Goal: Find specific page/section: Find specific page/section

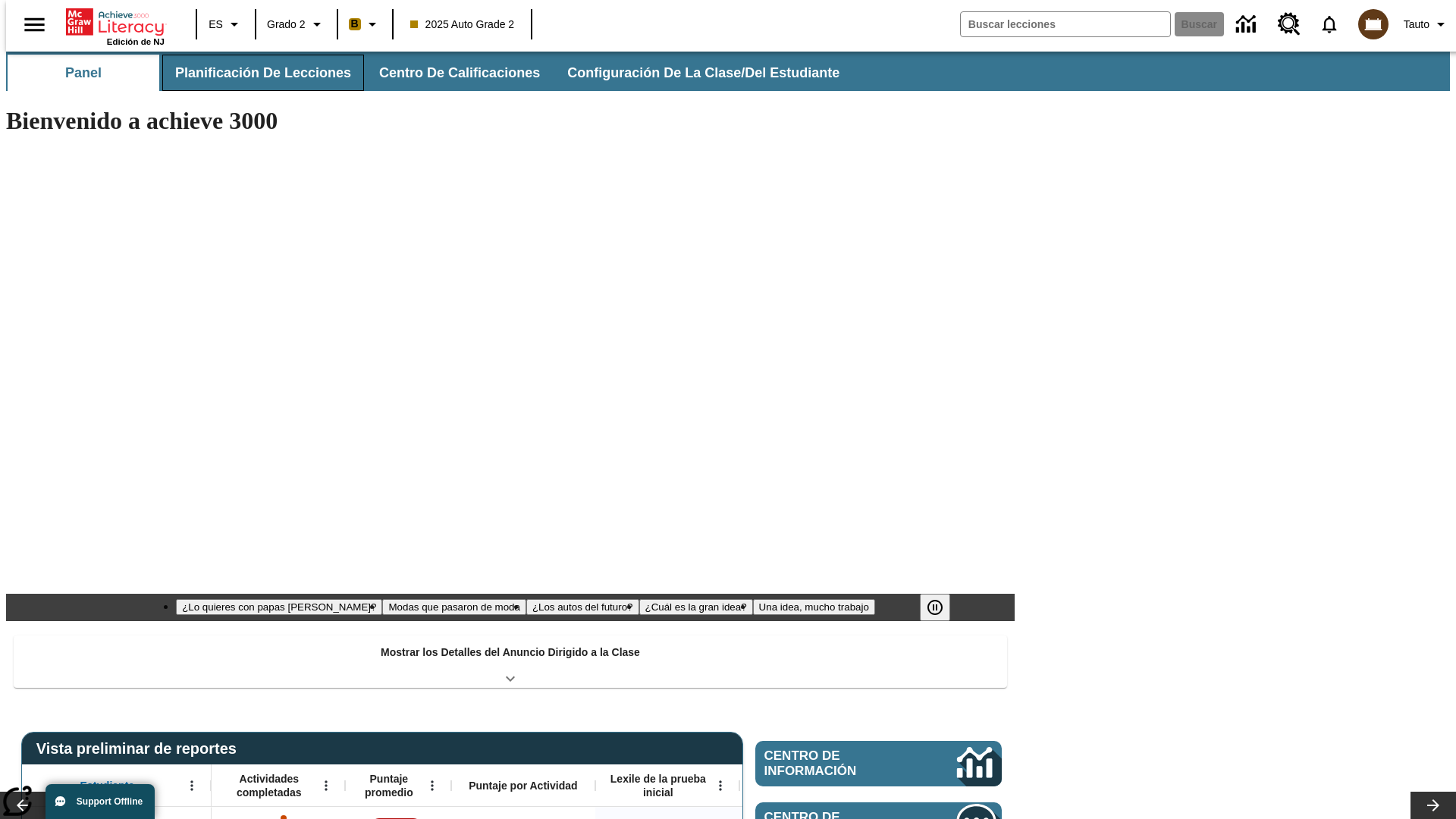
click at [254, 73] on button "Planificación de lecciones" at bounding box center [263, 73] width 202 height 36
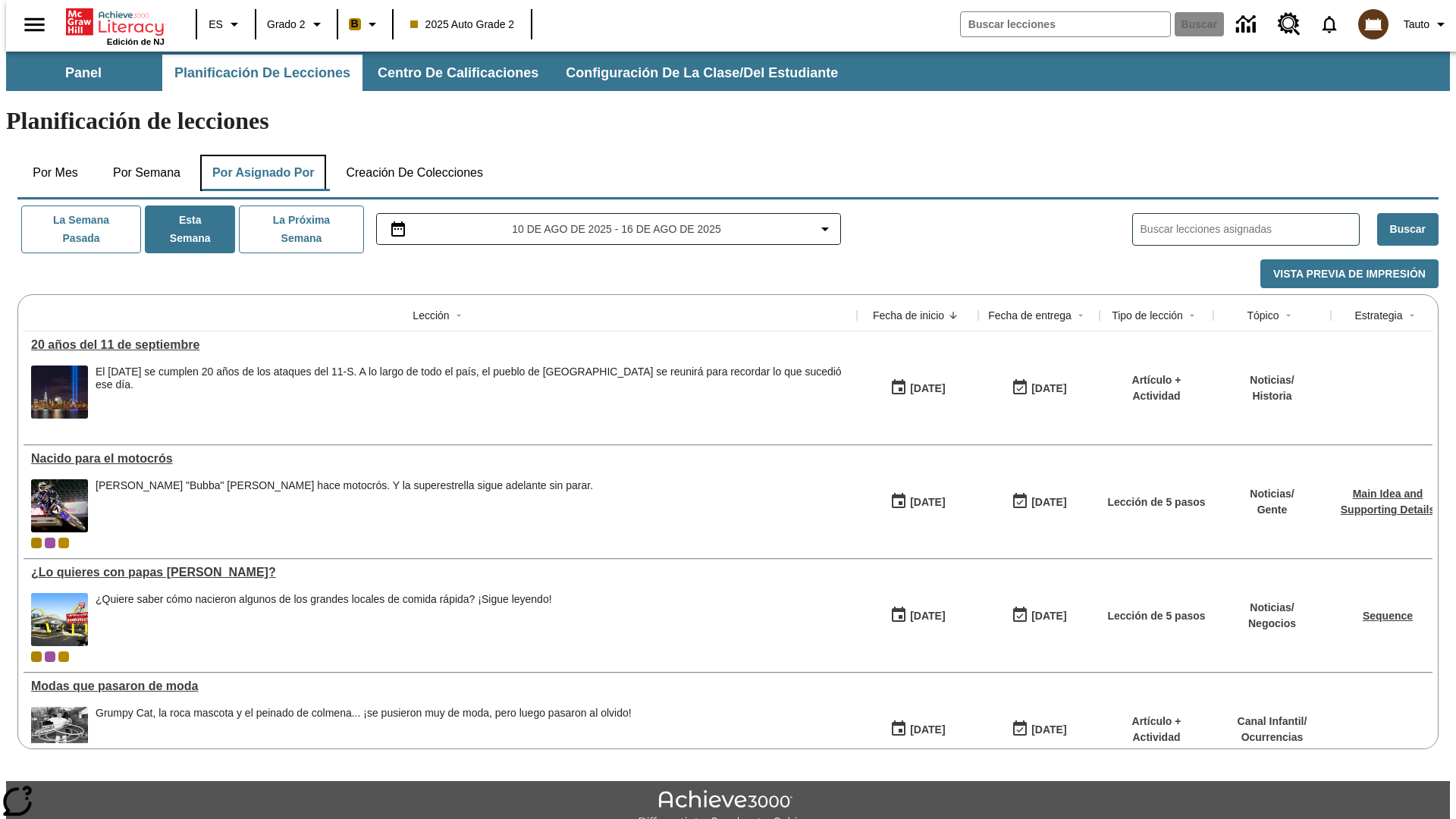
click at [260, 154] on button "Por asignado por" at bounding box center [262, 173] width 126 height 36
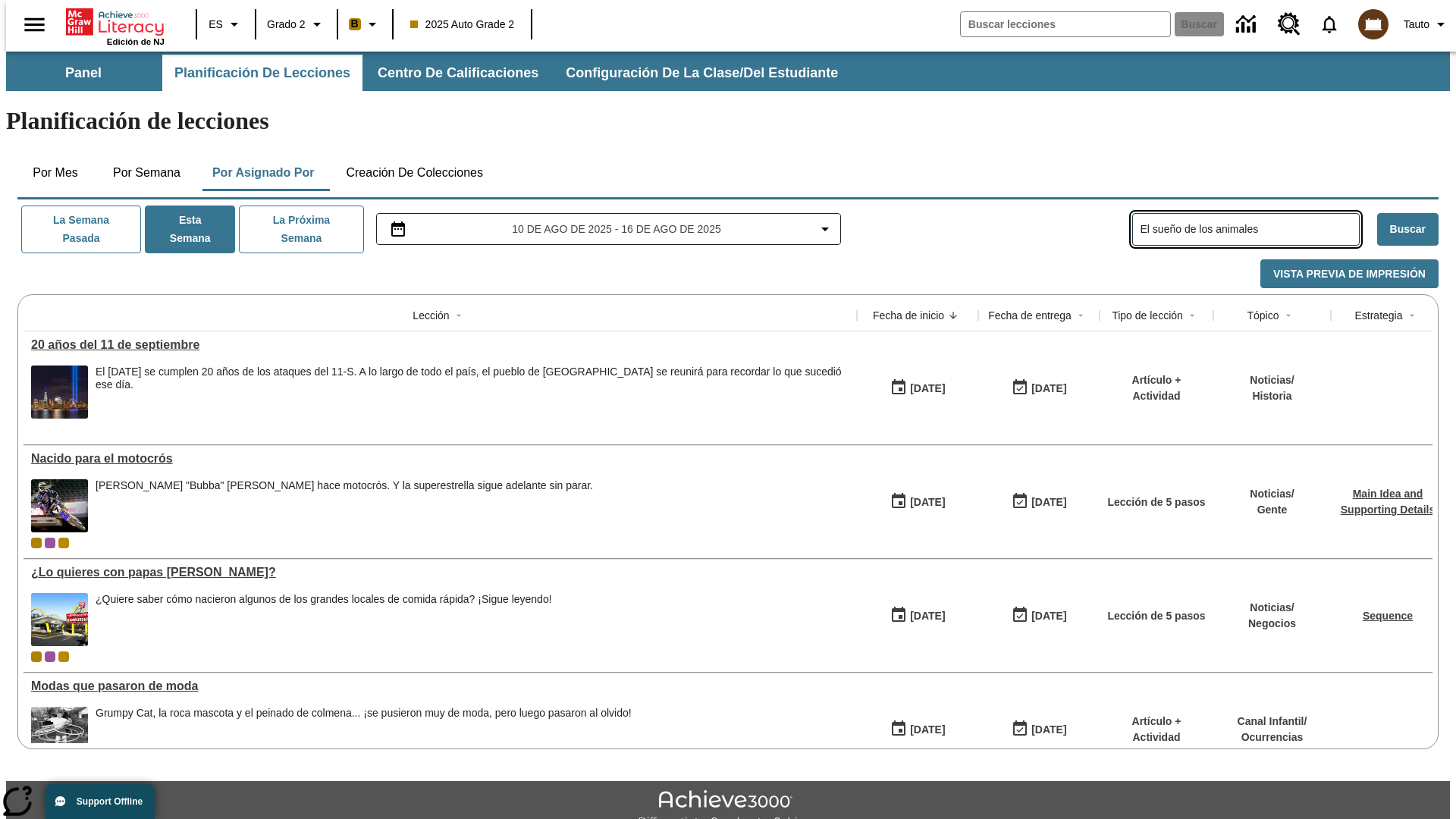
type input "El sueño de los animales"
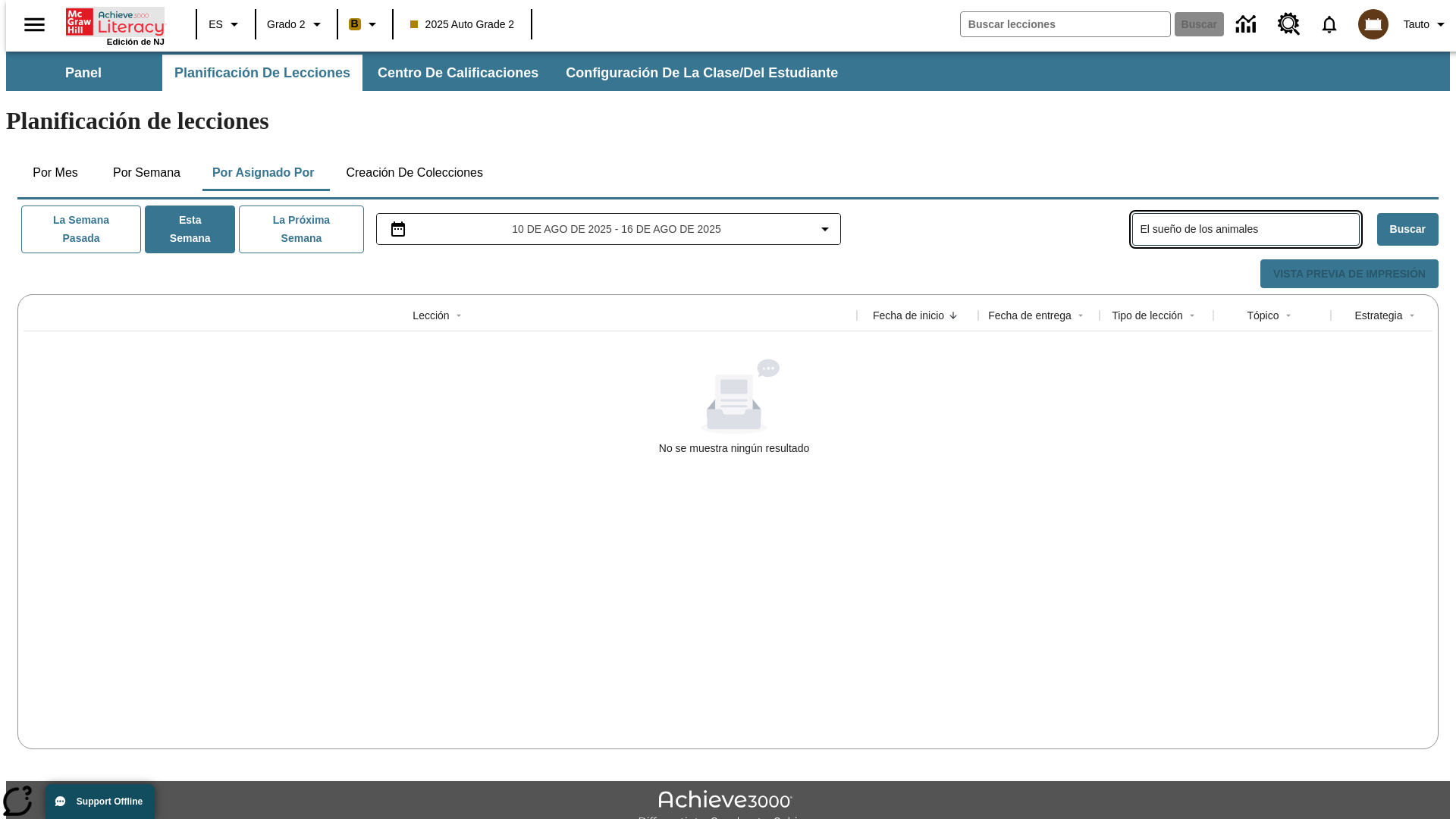
click at [109, 21] on icon "Portada" at bounding box center [116, 22] width 101 height 30
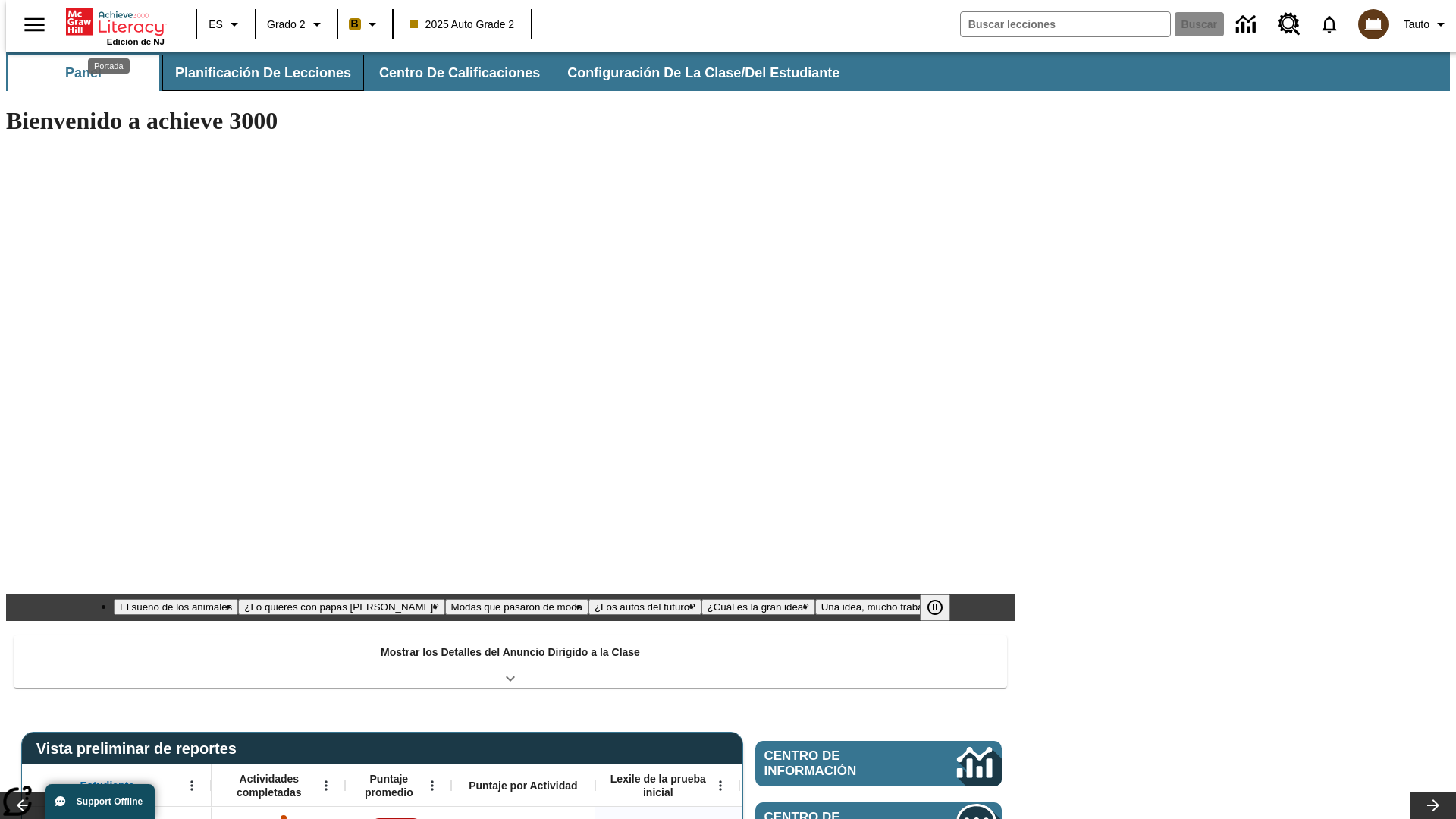
click at [254, 73] on button "Planificación de lecciones" at bounding box center [263, 73] width 202 height 36
